Goal: Communication & Community: Answer question/provide support

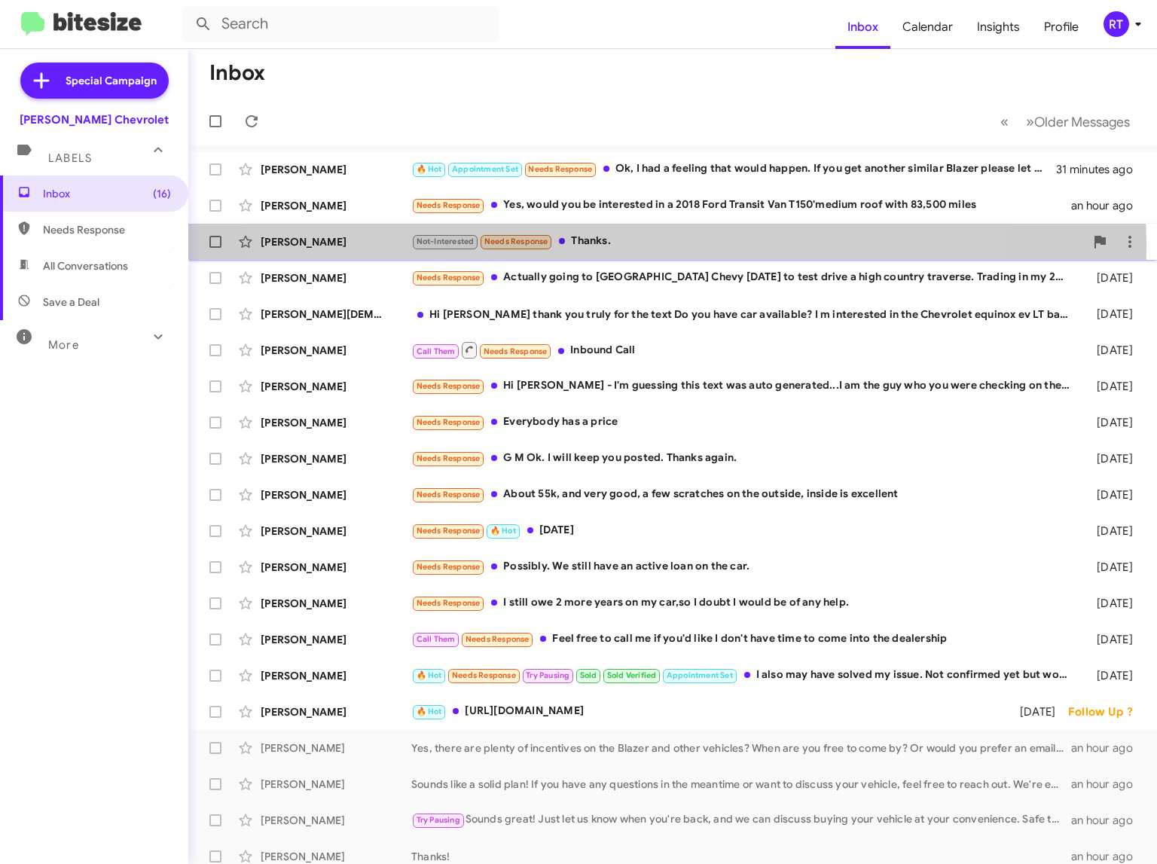
click at [599, 245] on div "Not-Interested Needs Response Thanks." at bounding box center [747, 241] width 673 height 17
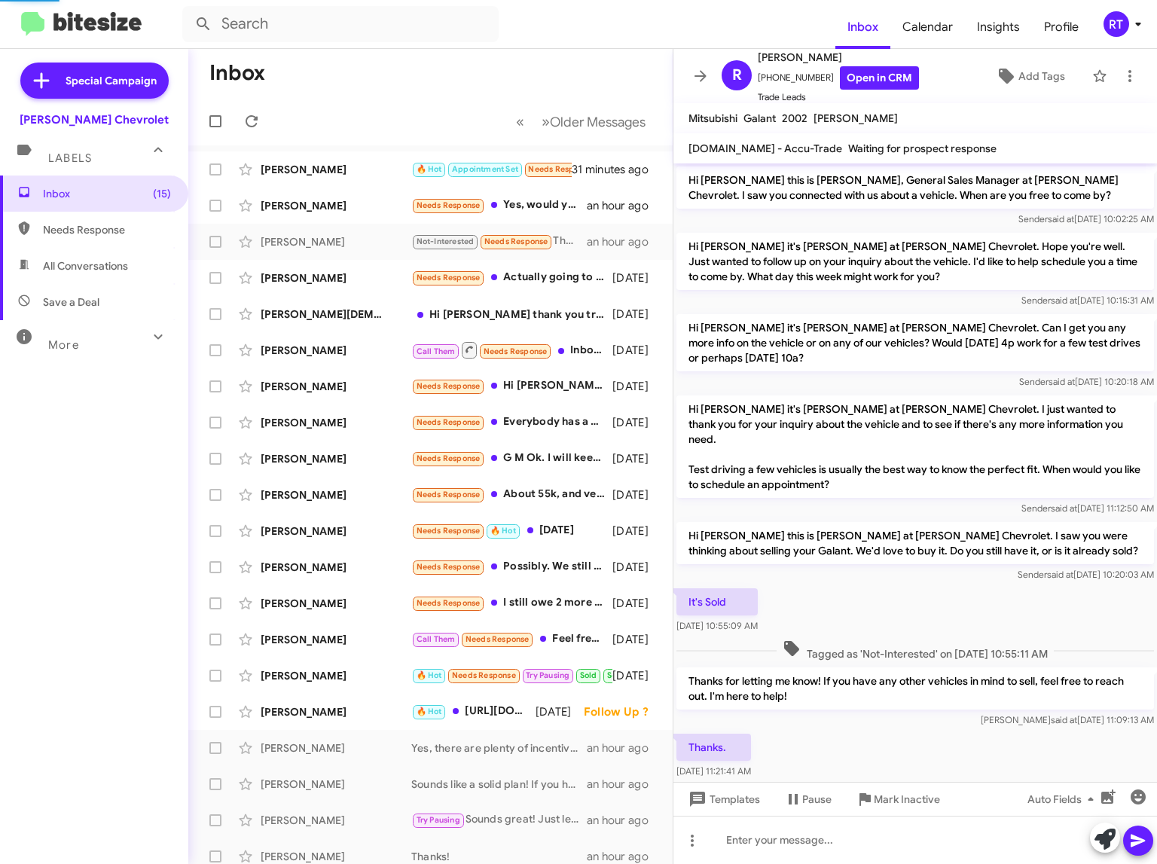
scroll to position [38, 0]
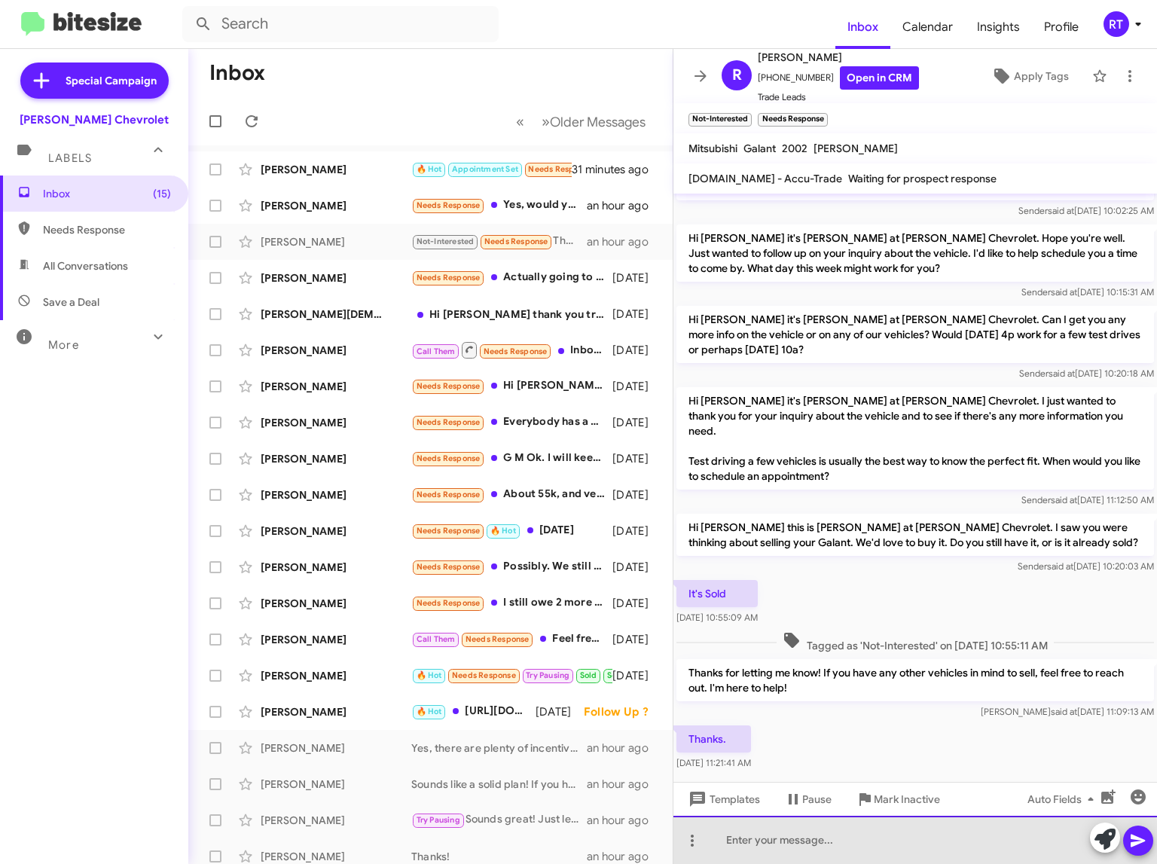
click at [749, 844] on div at bounding box center [914, 840] width 483 height 48
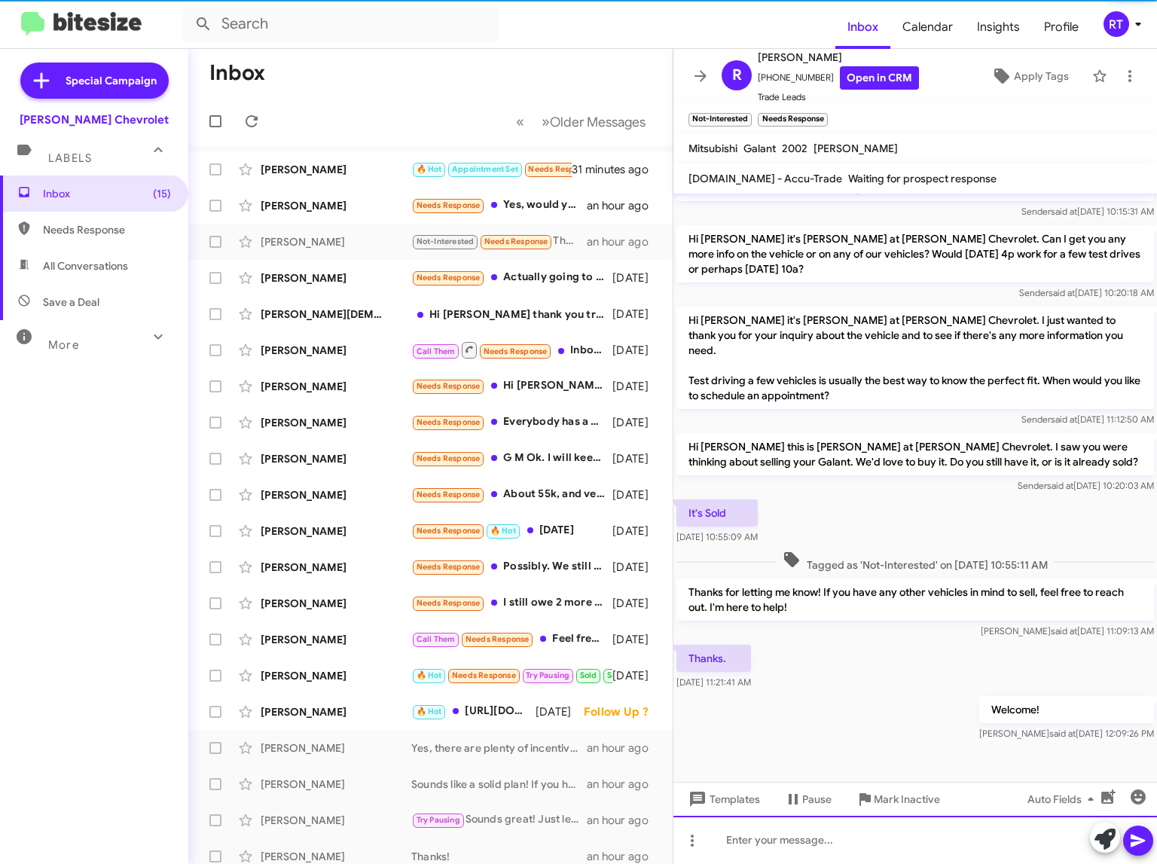
scroll to position [126, 0]
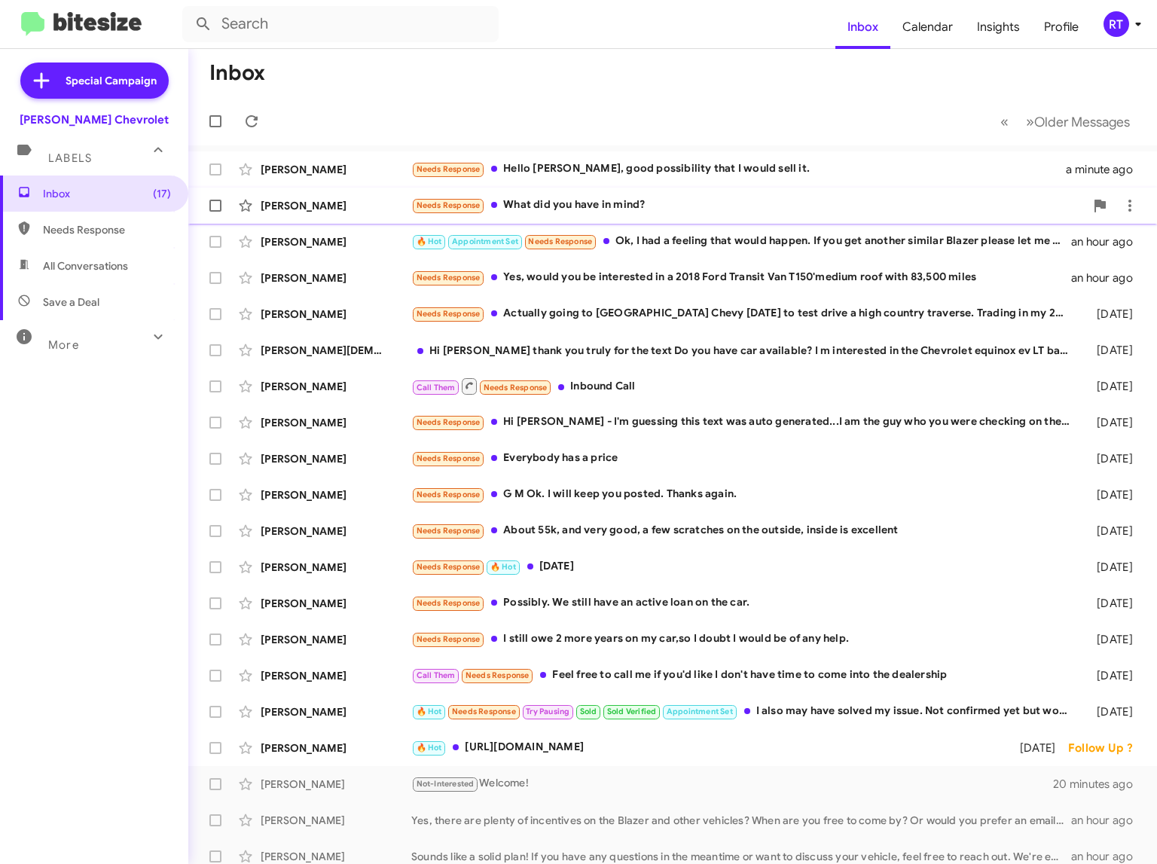
click at [544, 203] on div "Needs Response What did you have in mind?" at bounding box center [747, 205] width 673 height 17
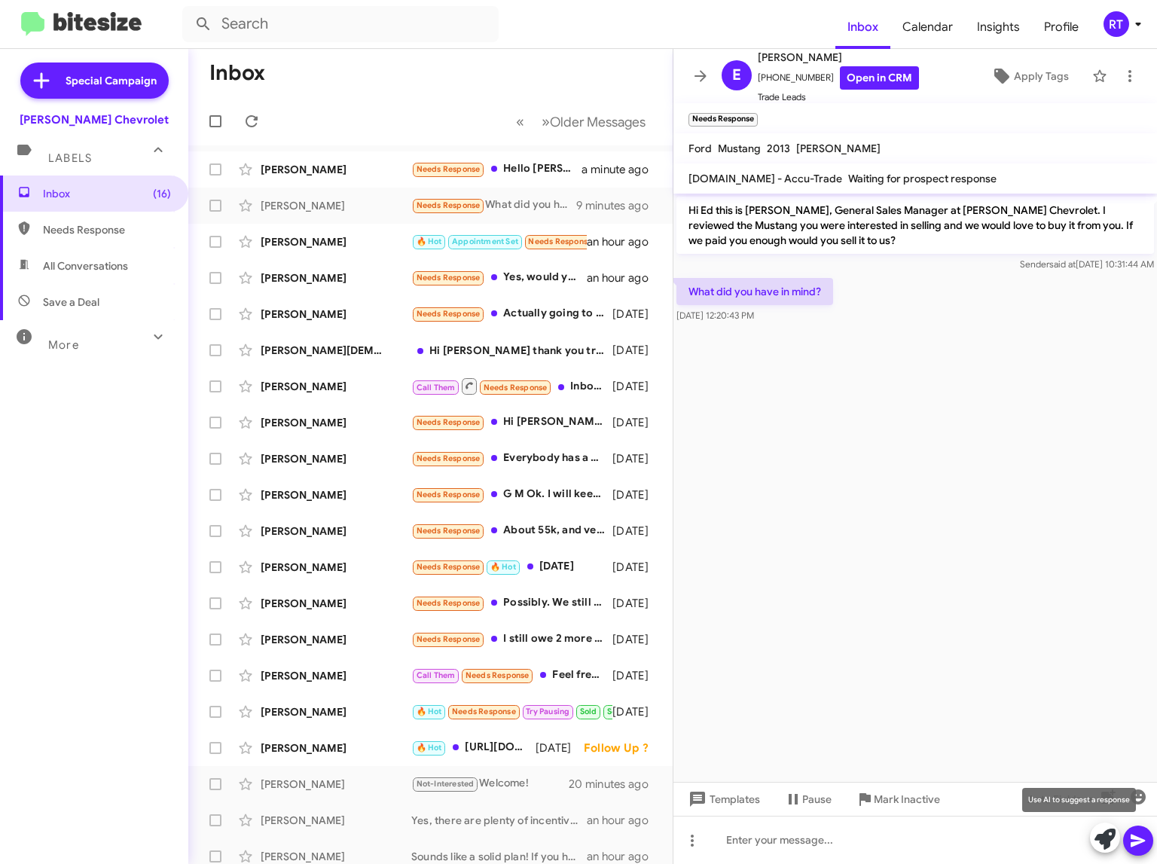
click at [1098, 840] on icon at bounding box center [1104, 838] width 21 height 21
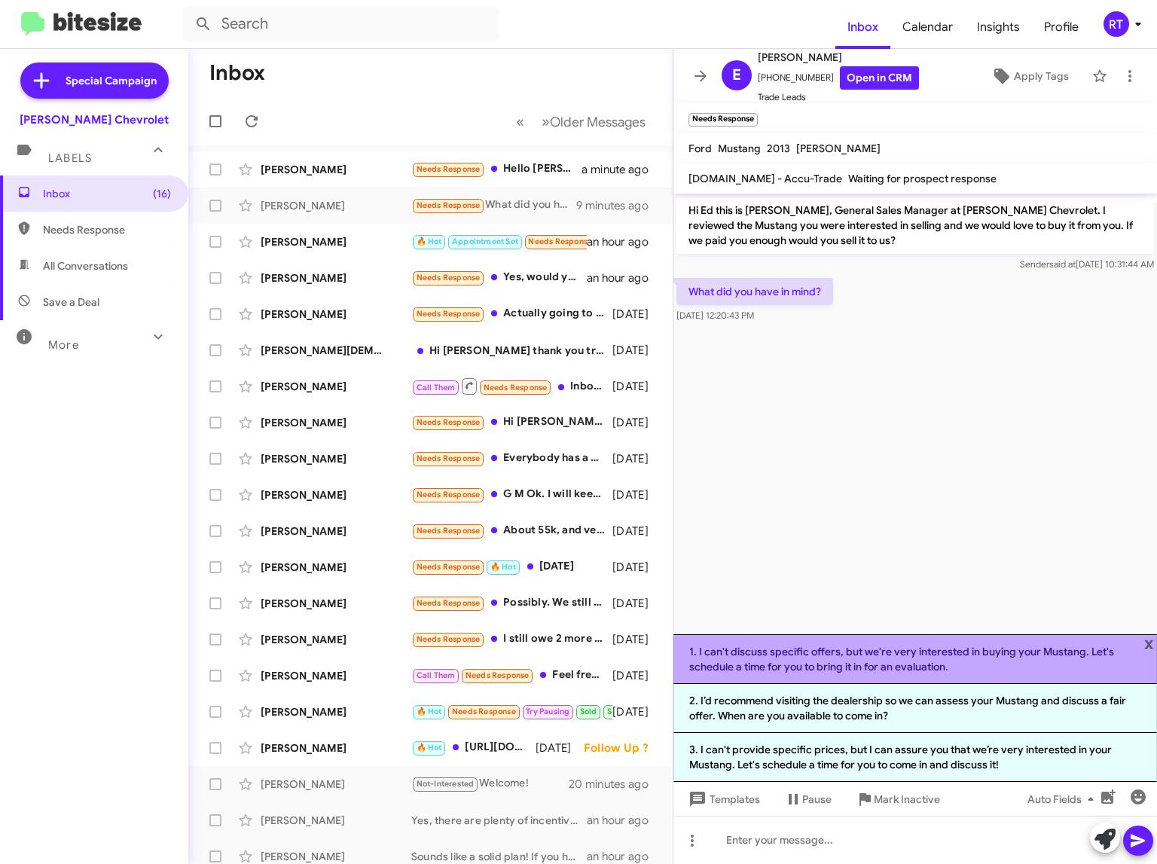
click at [880, 656] on li "1. I can't discuss specific offers, but we're very interested in buying your Mu…" at bounding box center [914, 659] width 483 height 50
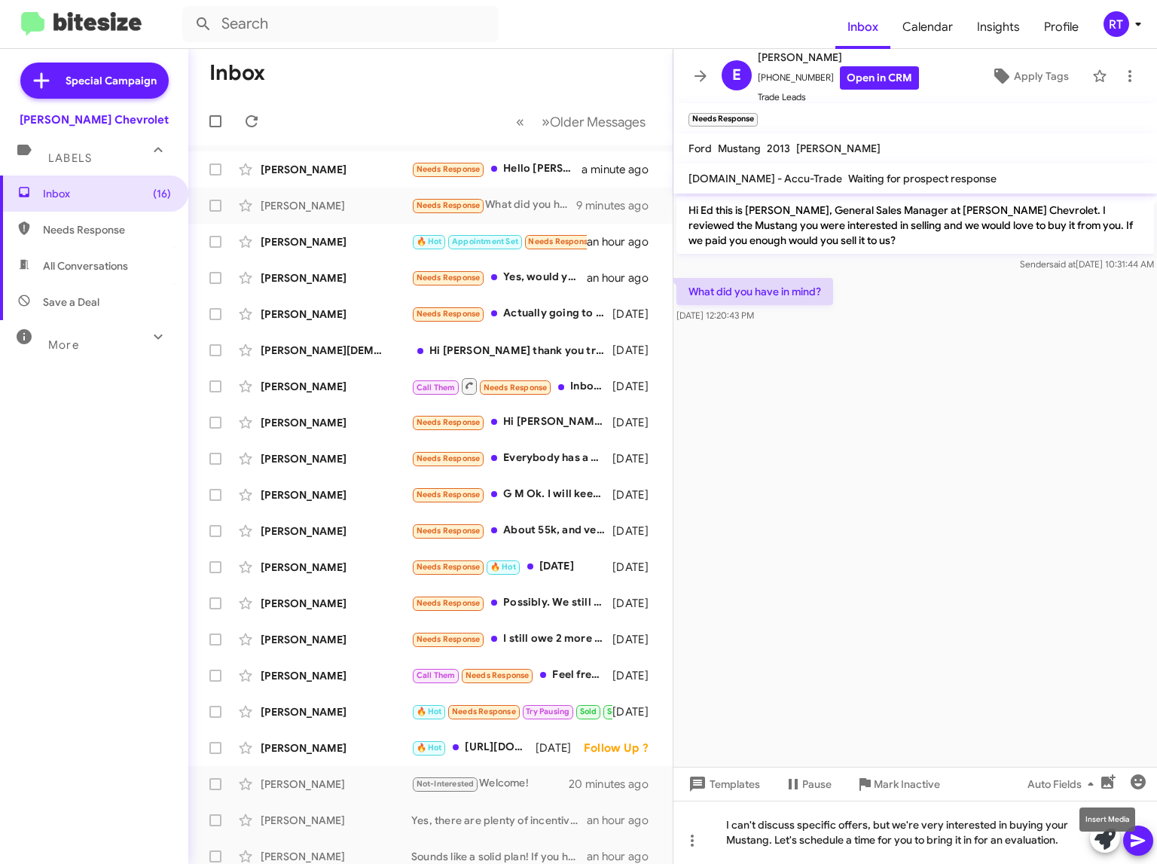
click at [1139, 840] on mat-tooltip-component "Insert Media" at bounding box center [1107, 819] width 77 height 45
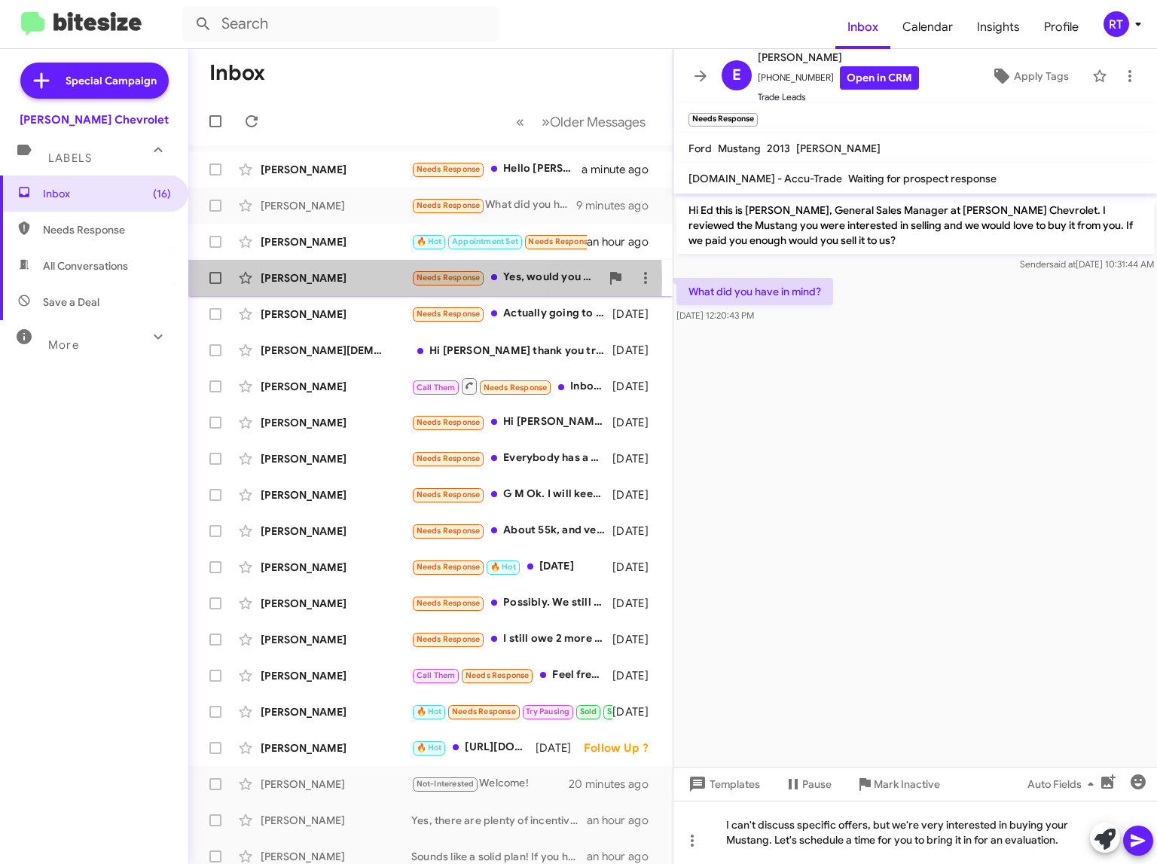
click at [317, 281] on div "[PERSON_NAME]" at bounding box center [336, 277] width 151 height 15
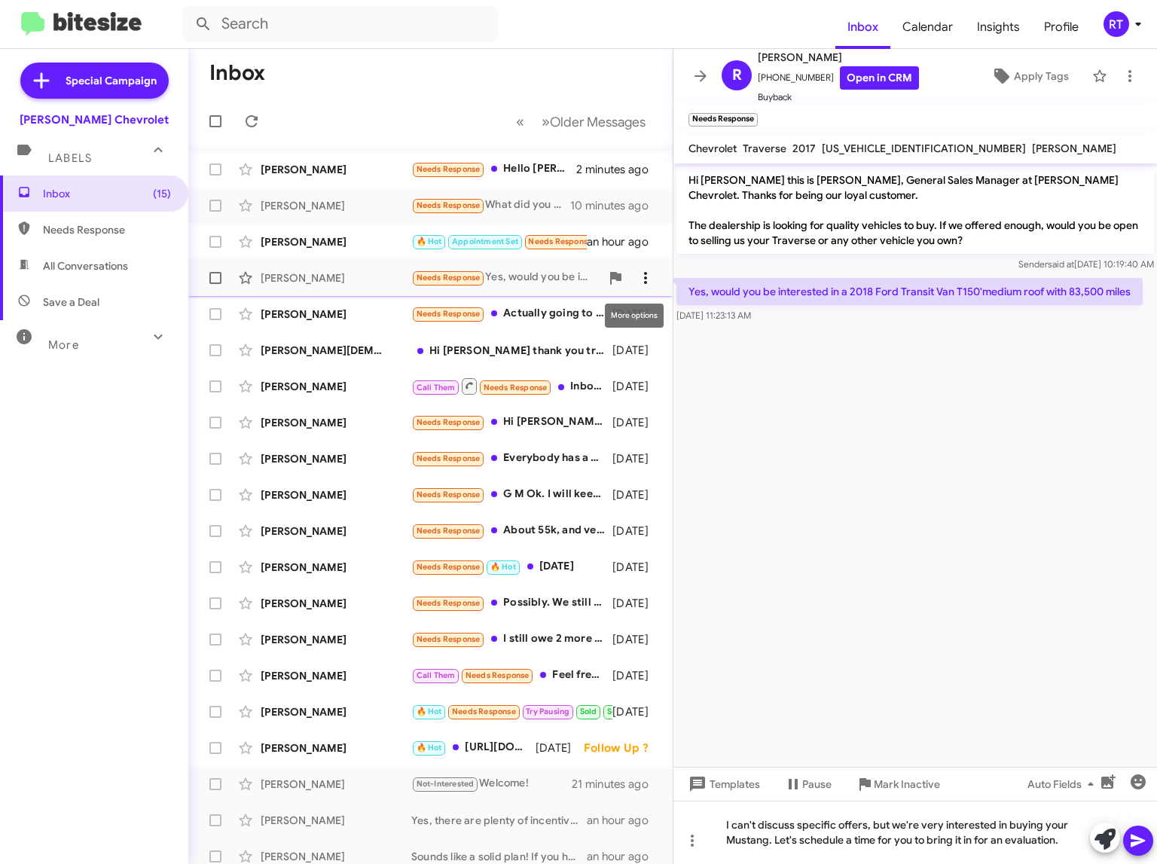
click at [636, 277] on icon at bounding box center [645, 278] width 18 height 18
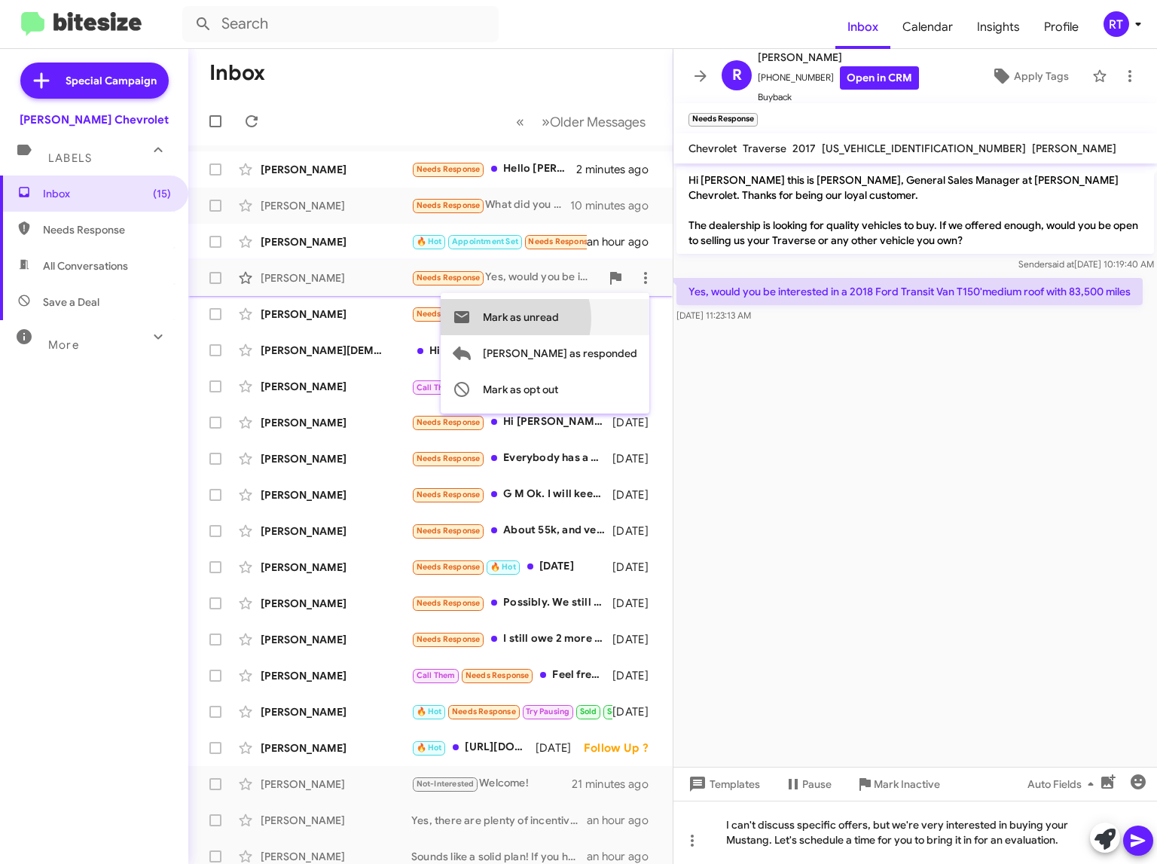
click at [559, 319] on span "Mark as unread" at bounding box center [521, 317] width 76 height 36
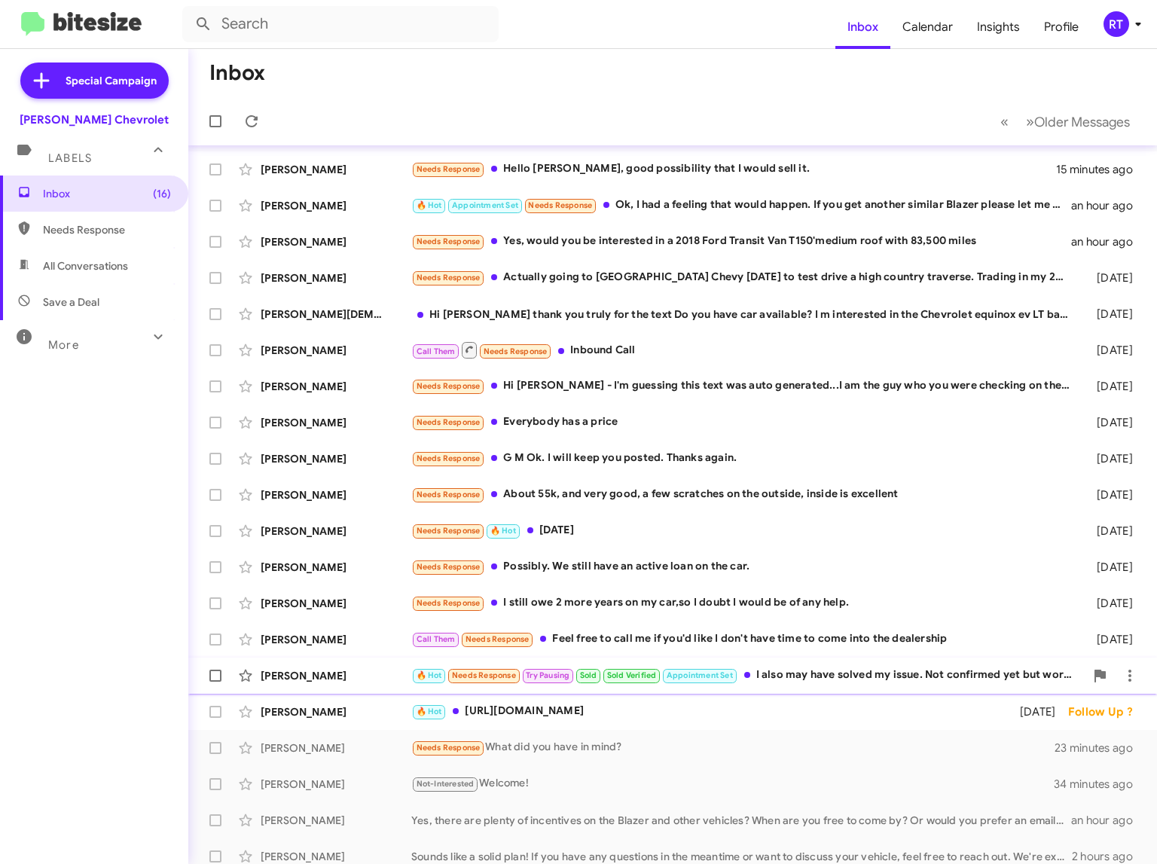
scroll to position [11, 0]
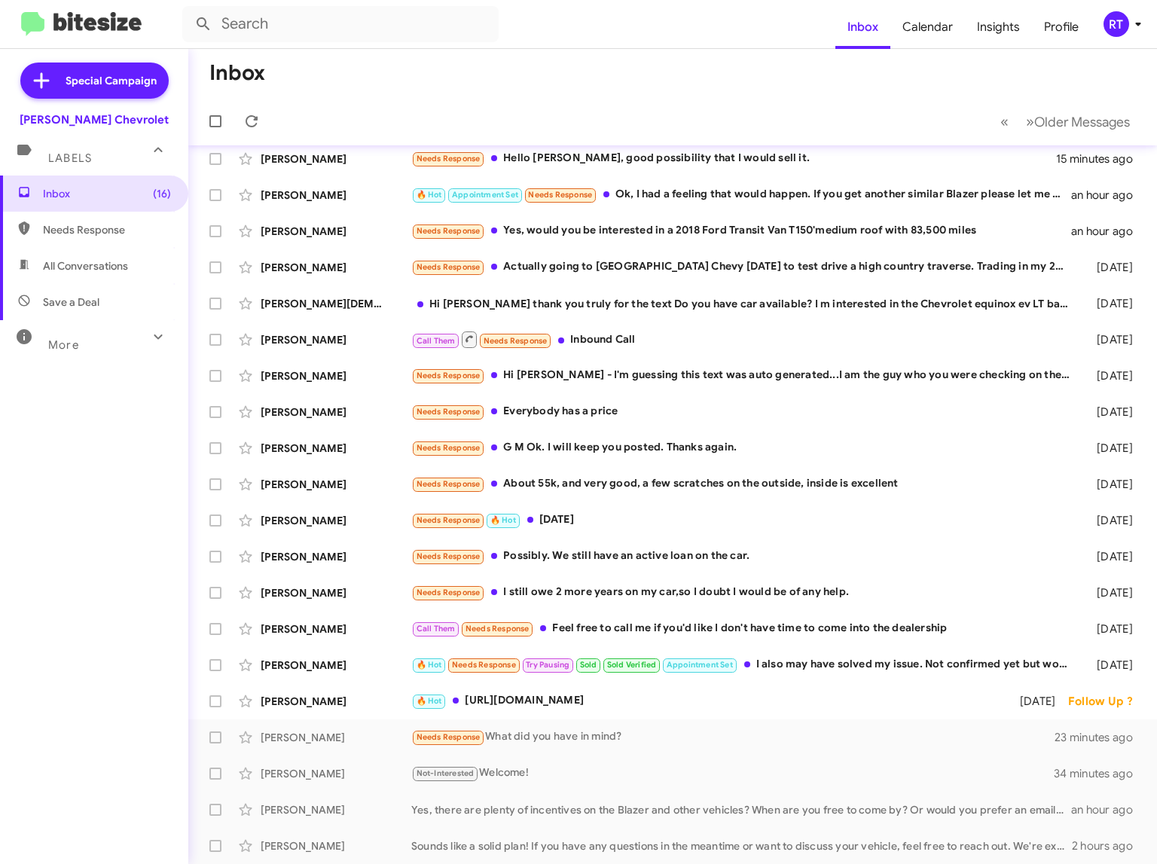
click at [75, 270] on span "All Conversations" at bounding box center [85, 265] width 85 height 15
type input "in:all-conversations"
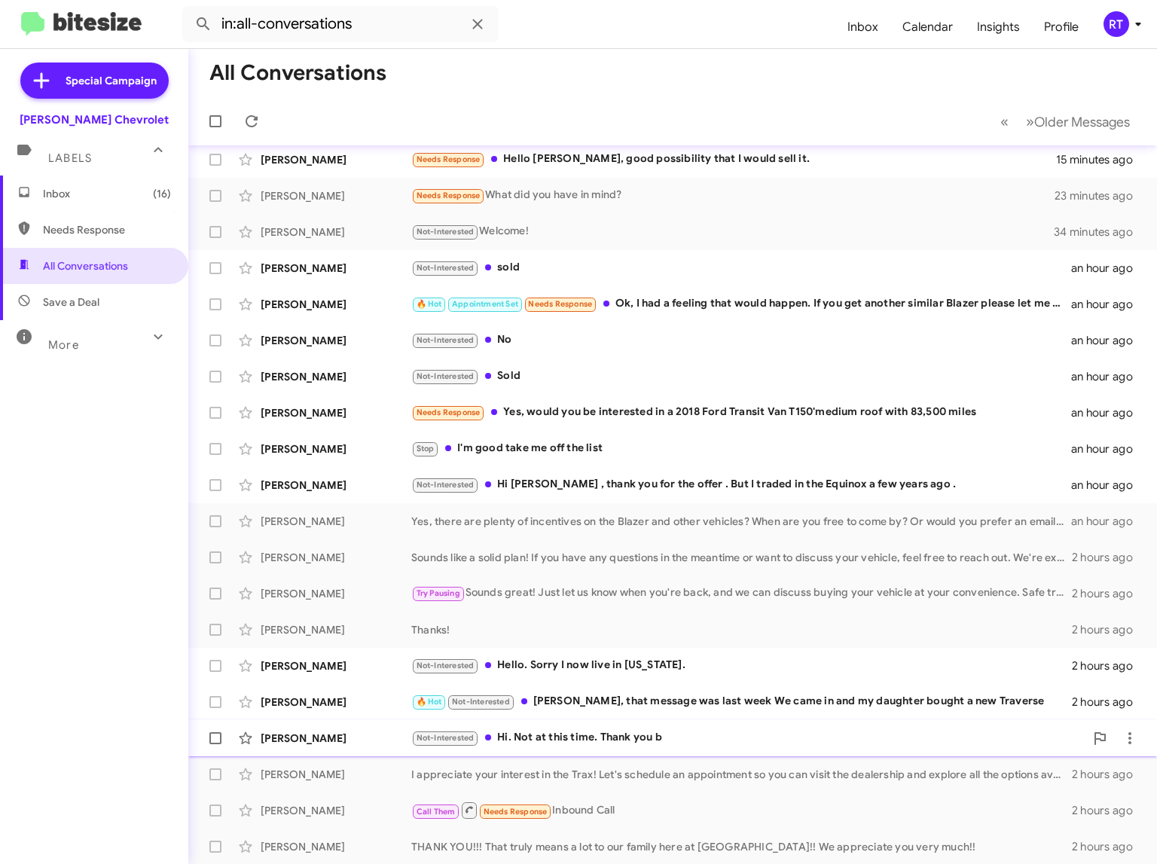
scroll to position [11, 0]
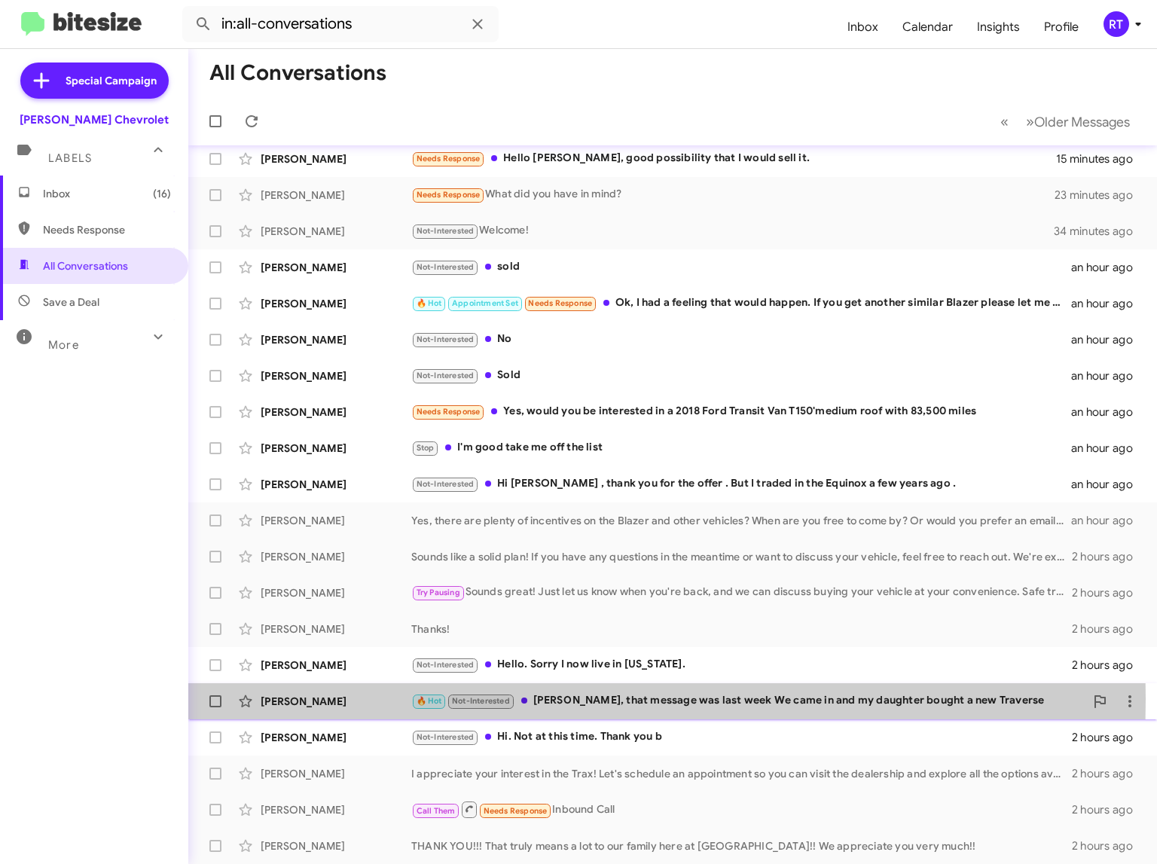
click at [302, 698] on div "[PERSON_NAME]" at bounding box center [336, 701] width 151 height 15
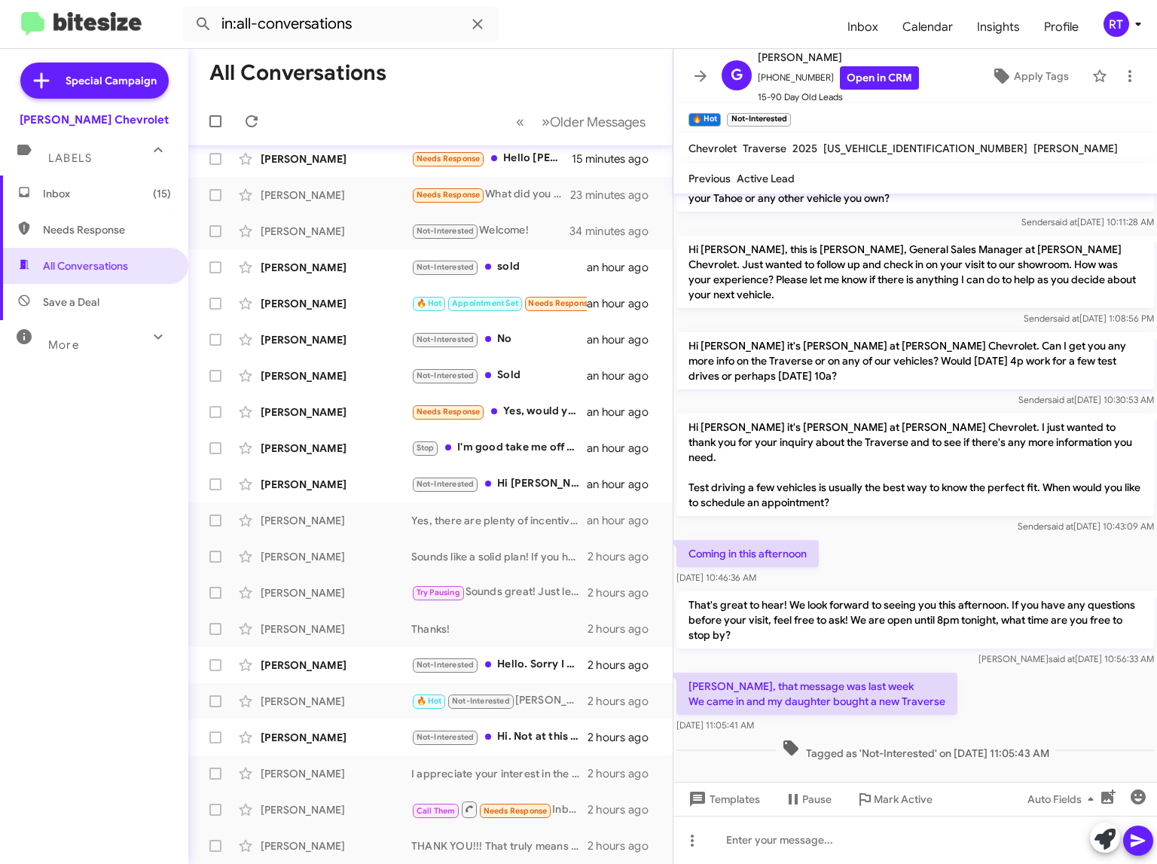
scroll to position [159, 0]
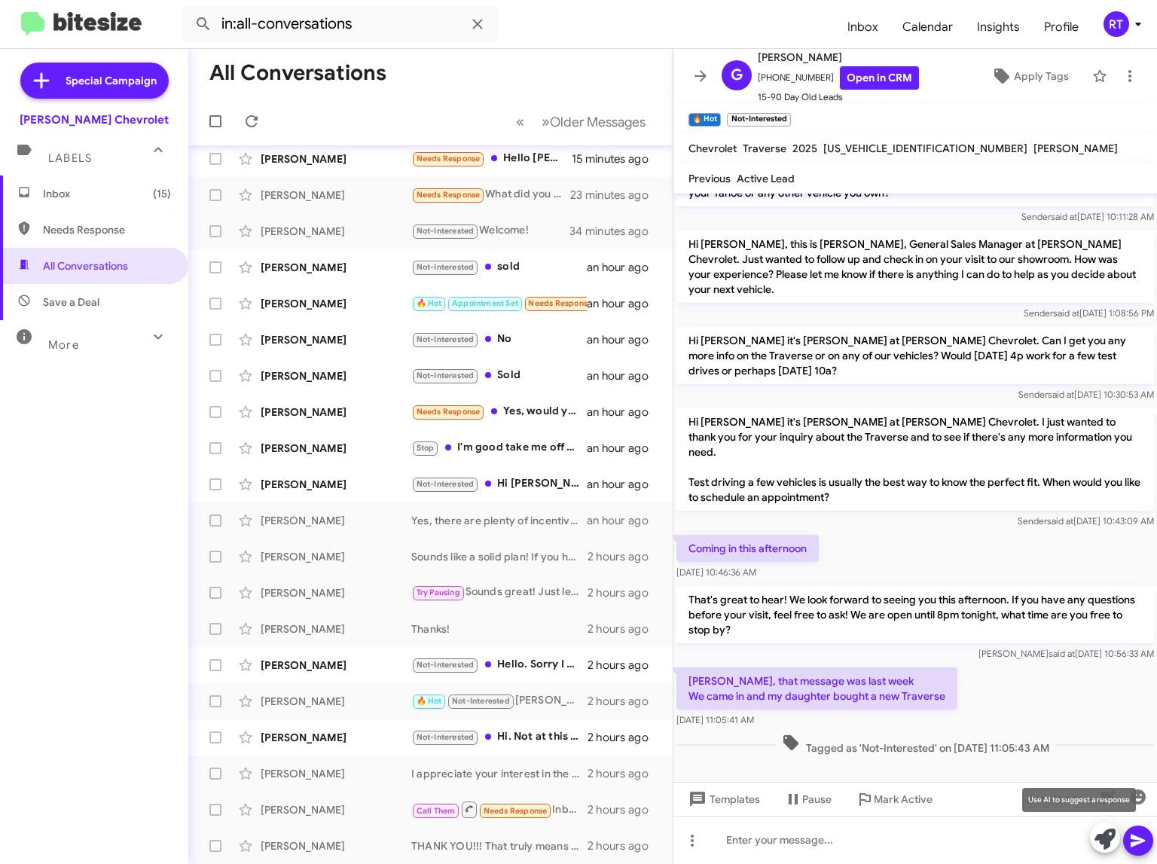
click at [1103, 844] on icon at bounding box center [1104, 838] width 21 height 21
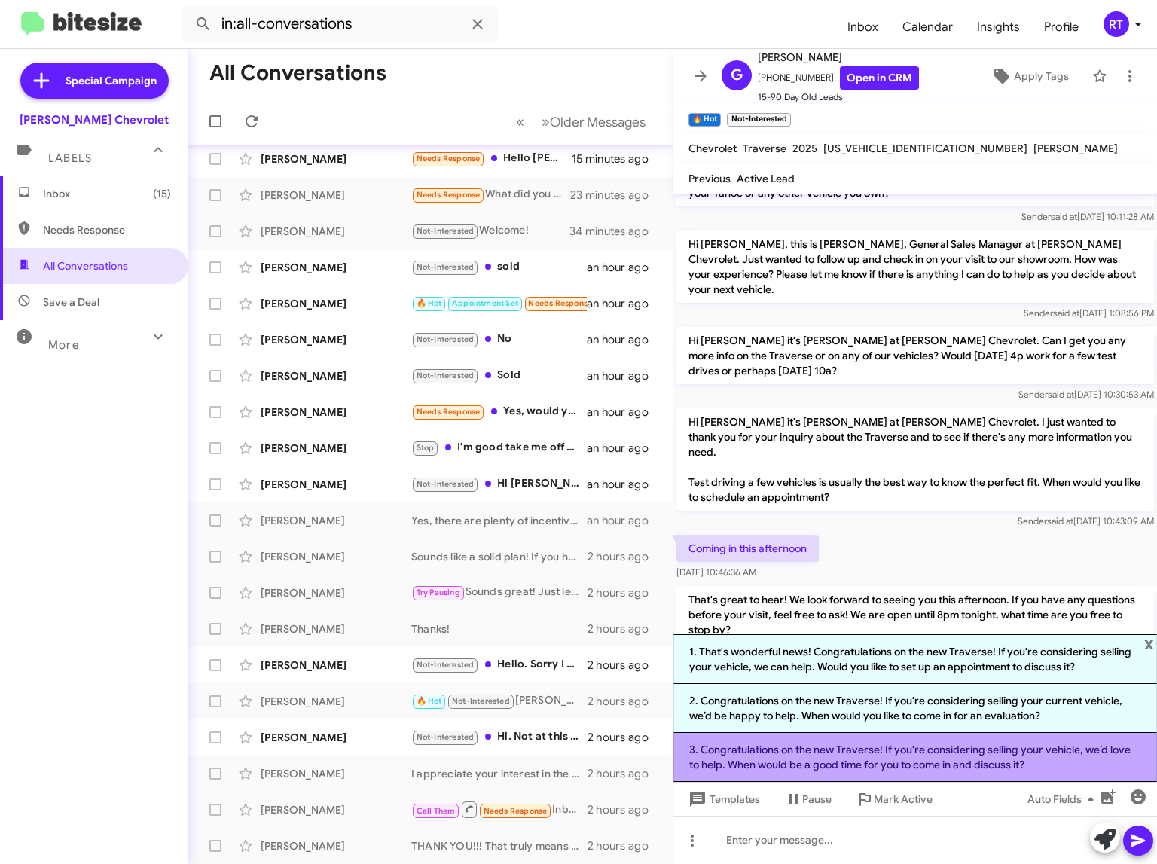
click at [932, 757] on li "3. Congratulations on the new Traverse! If you're considering selling your vehi…" at bounding box center [914, 757] width 483 height 49
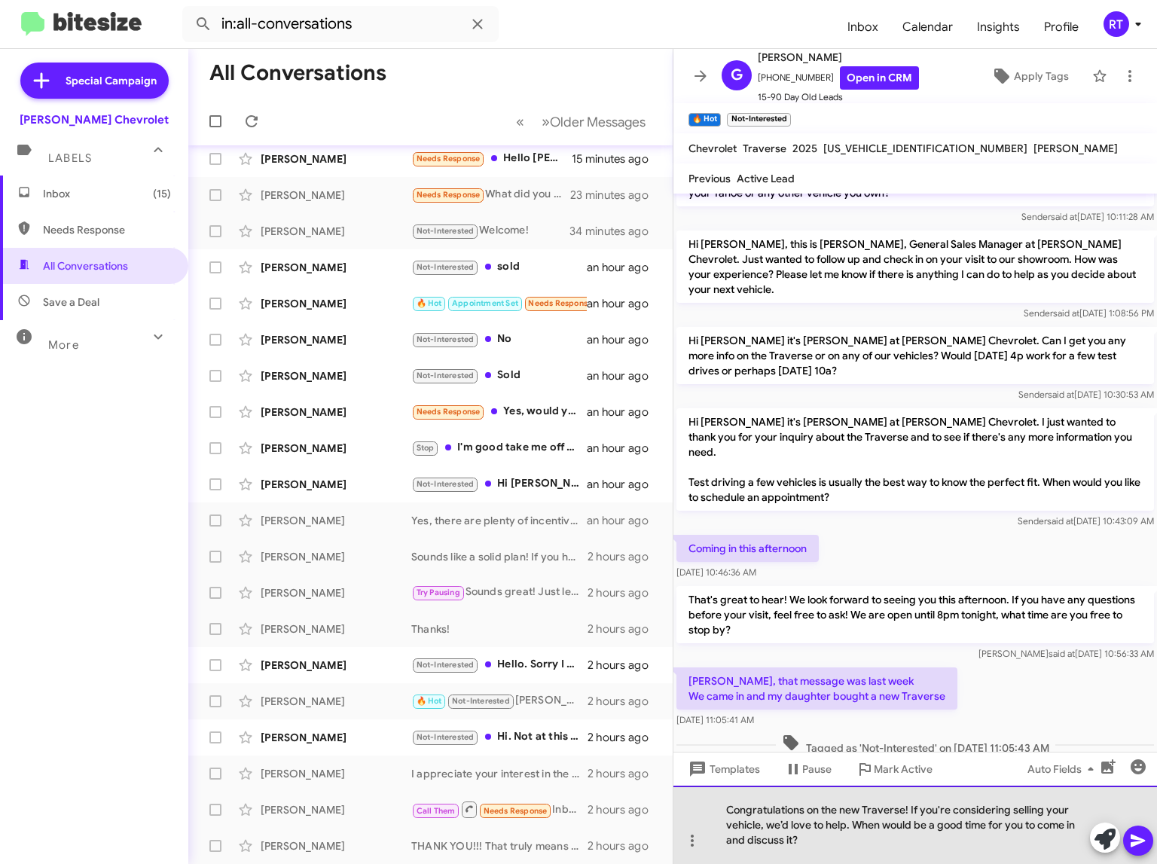
click at [804, 840] on div "Congratulations on the new Traverse! If you're considering selling your vehicle…" at bounding box center [914, 824] width 483 height 78
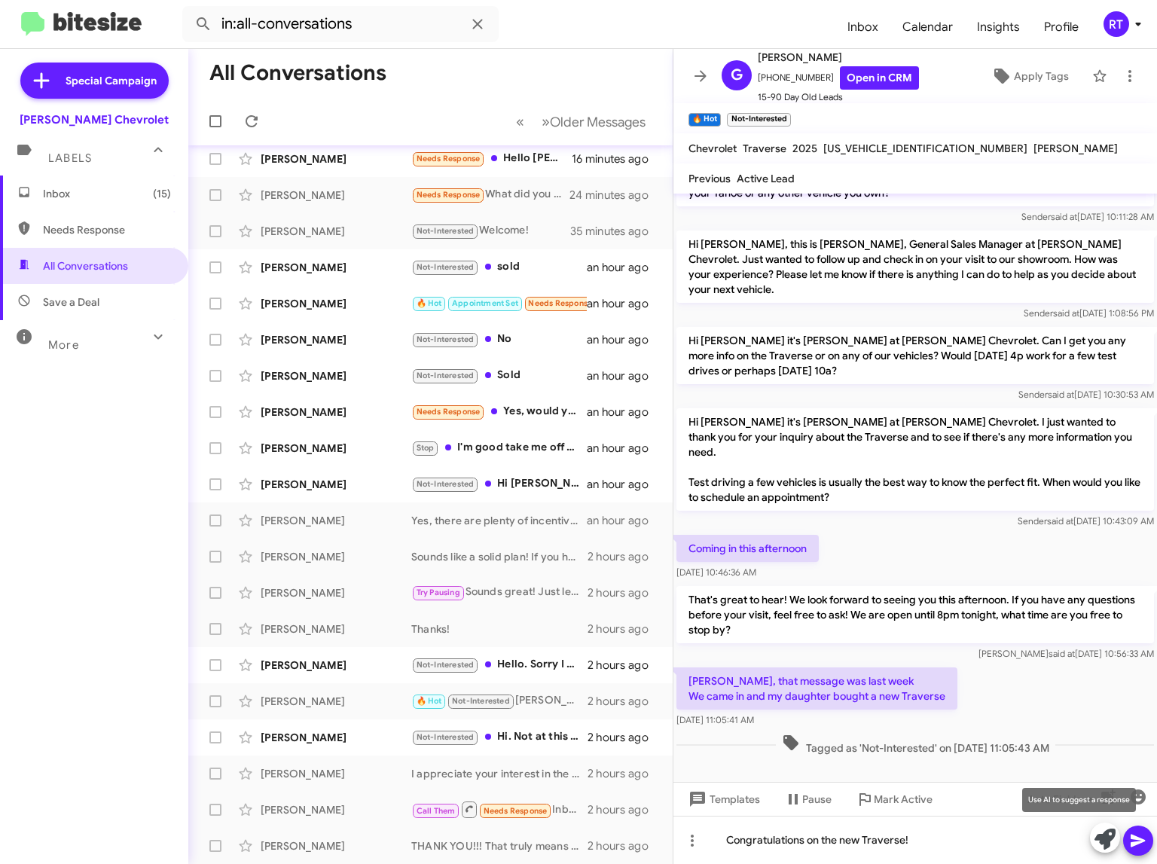
click at [1098, 841] on icon at bounding box center [1104, 838] width 21 height 21
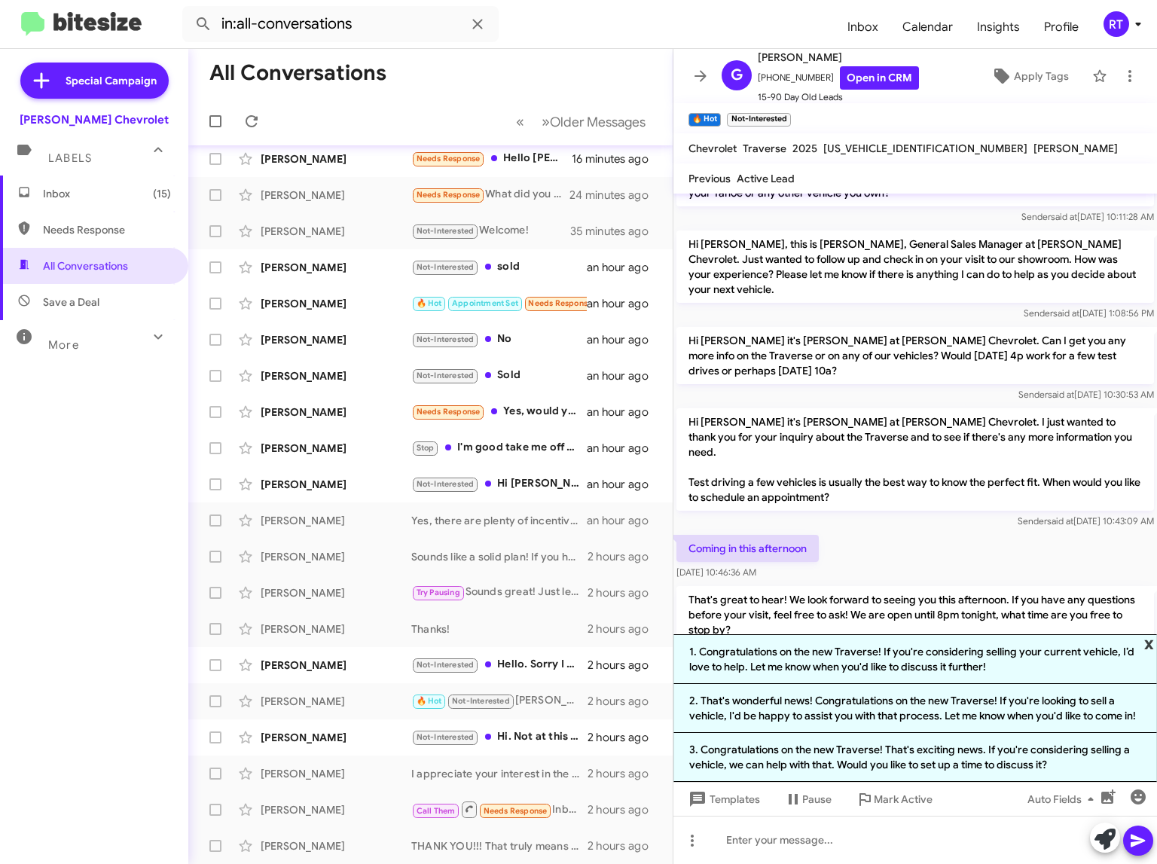
click at [1150, 634] on span "x" at bounding box center [1149, 643] width 10 height 18
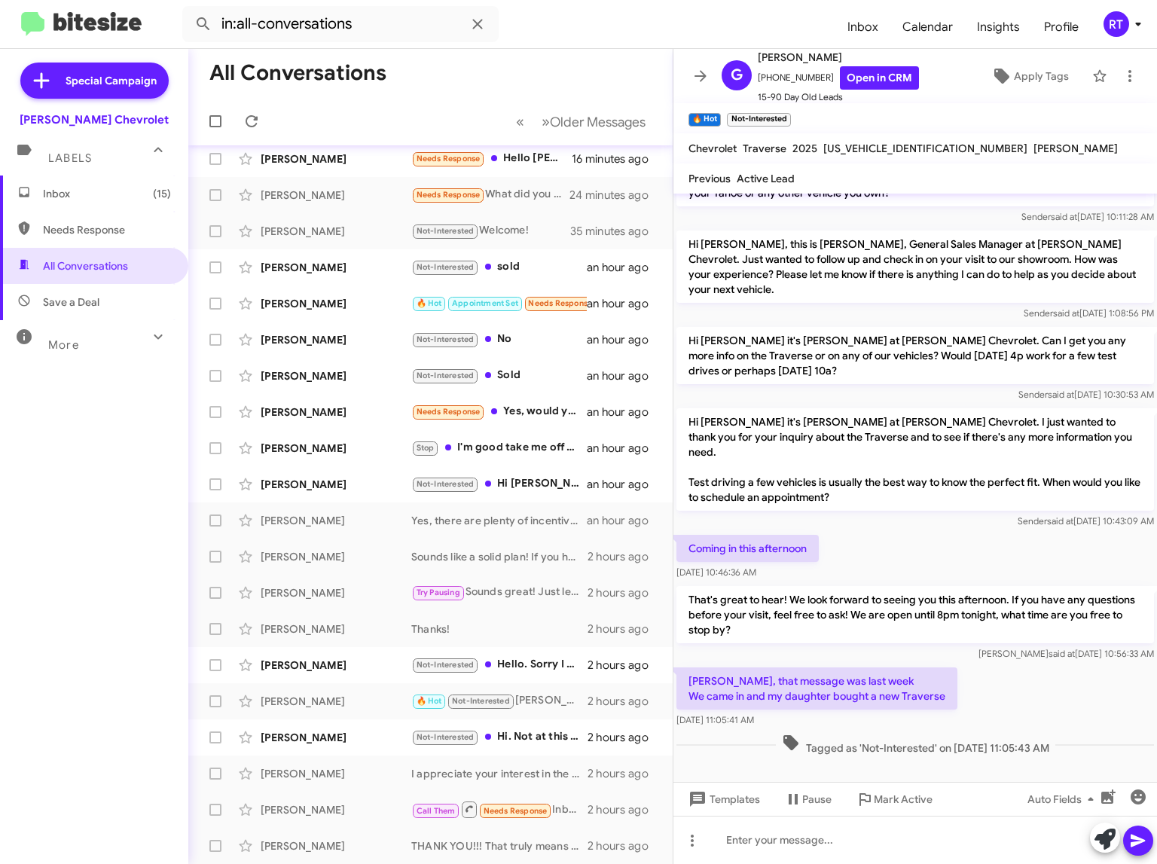
click at [75, 203] on span "Inbox (15)" at bounding box center [94, 193] width 188 height 36
